Goal: Check status: Check status

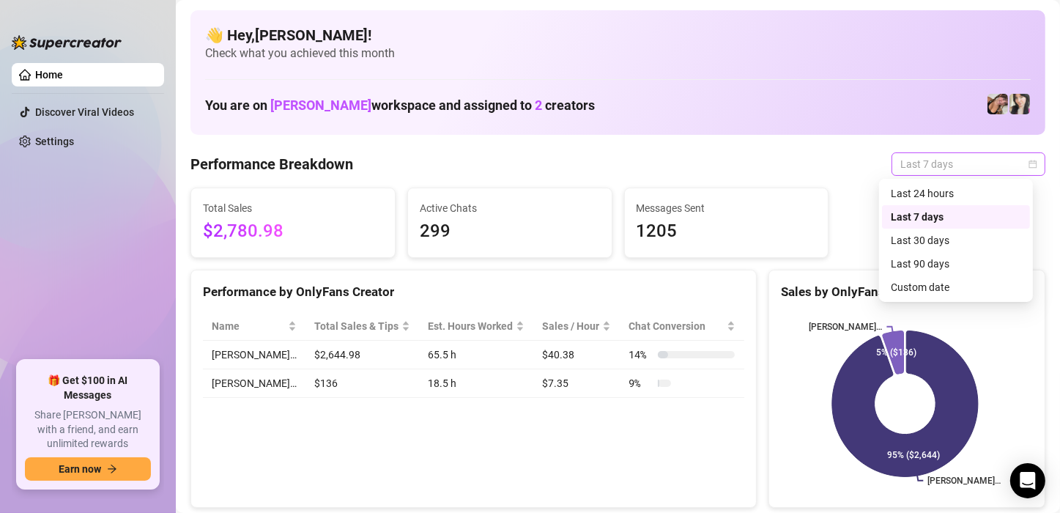
click at [956, 158] on span "Last 7 days" at bounding box center [969, 164] width 136 height 22
click at [933, 286] on div "Custom date" at bounding box center [956, 287] width 130 height 16
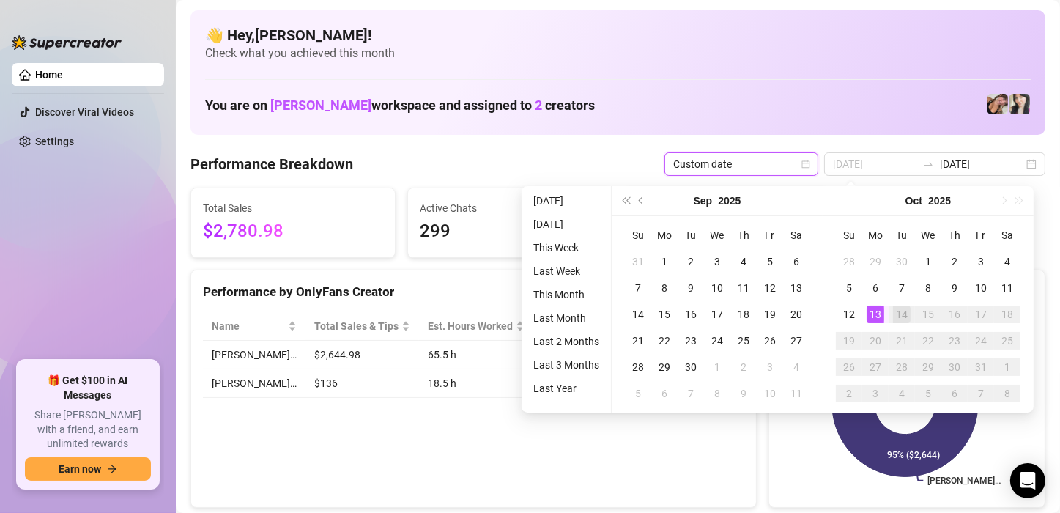
type input "[DATE]"
click at [872, 315] on div "13" at bounding box center [876, 315] width 18 height 18
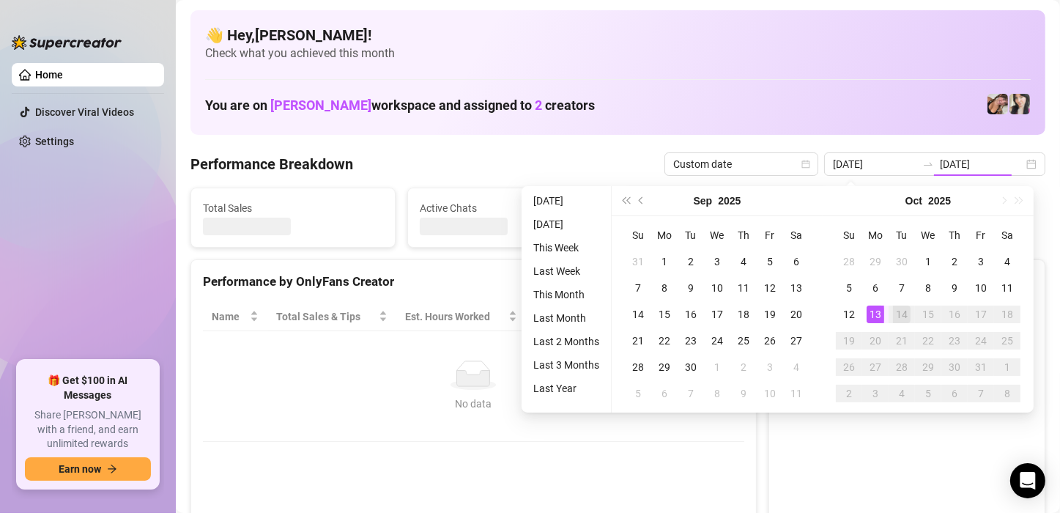
type input "[DATE]"
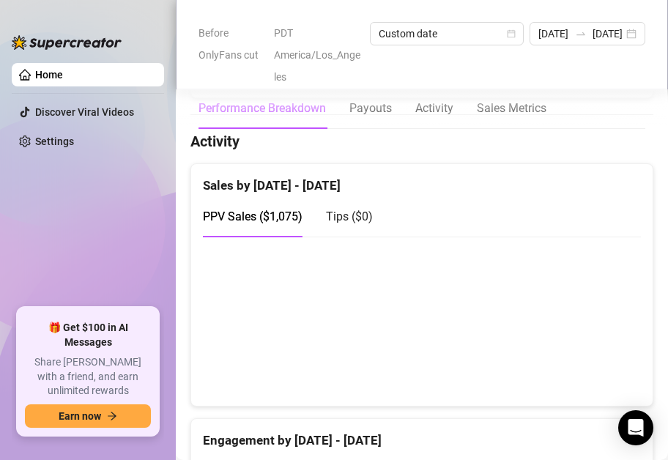
scroll to position [734, 0]
